Goal: Task Accomplishment & Management: Manage account settings

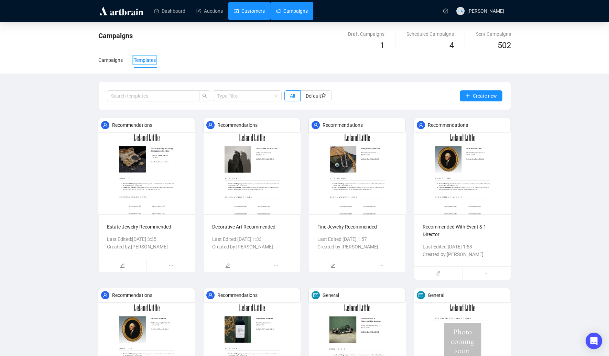
click at [259, 10] on link "Customers" at bounding box center [249, 11] width 31 height 18
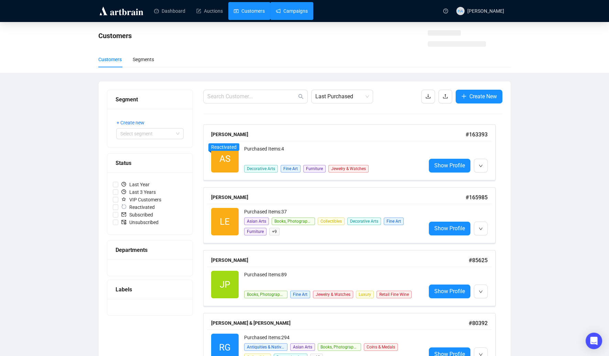
click at [299, 12] on link "Campaigns" at bounding box center [292, 11] width 32 height 18
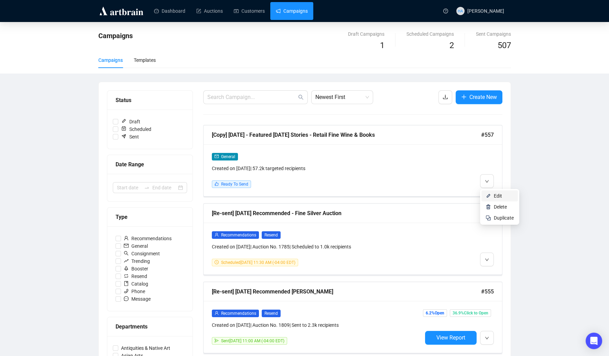
click at [496, 194] on span "Edit" at bounding box center [498, 196] width 8 height 6
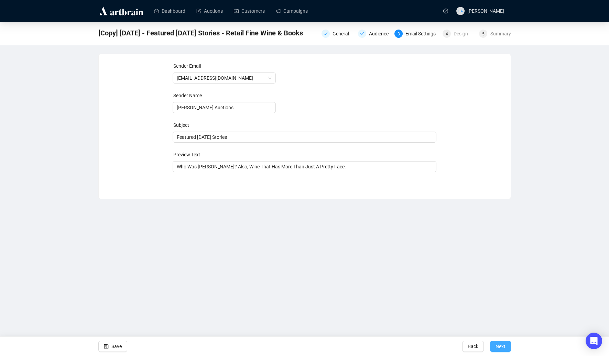
click at [501, 348] on span "Next" at bounding box center [501, 346] width 10 height 19
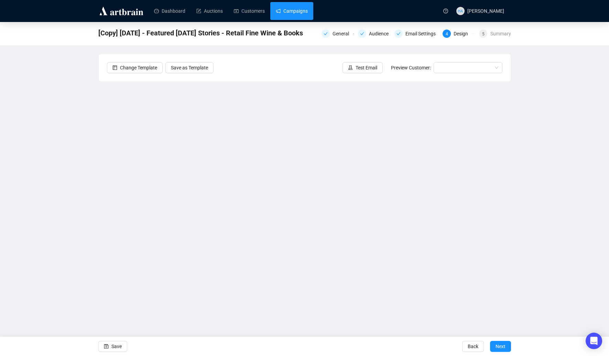
click at [299, 10] on link "Campaigns" at bounding box center [292, 11] width 32 height 18
